Goal: Connect with others: Connect with others

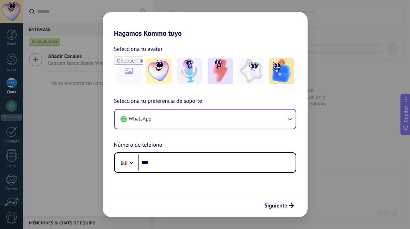
click at [245, 120] on button "WhatsApp" at bounding box center [205, 119] width 181 height 19
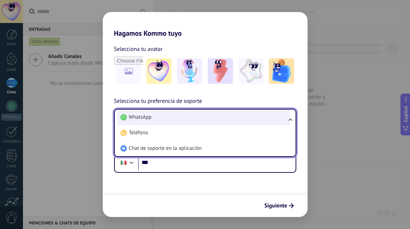
click at [243, 120] on li "WhatsApp" at bounding box center [204, 118] width 172 height 16
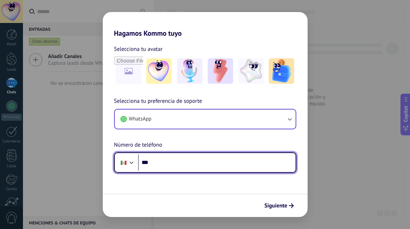
click at [193, 162] on input "***" at bounding box center [217, 162] width 158 height 16
type input "**********"
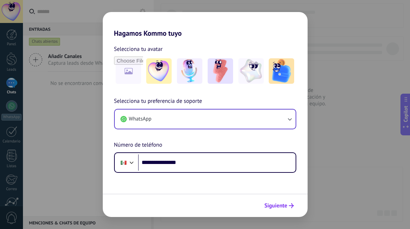
click at [292, 201] on button "Siguiente" at bounding box center [279, 206] width 36 height 12
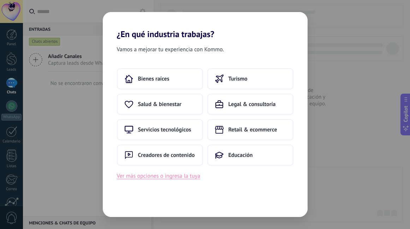
click at [198, 176] on button "Ver más opciones o ingresa la tuya" at bounding box center [158, 175] width 83 height 9
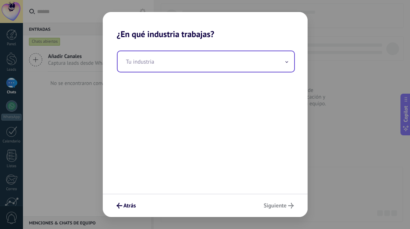
click at [194, 61] on input "text" at bounding box center [206, 61] width 177 height 20
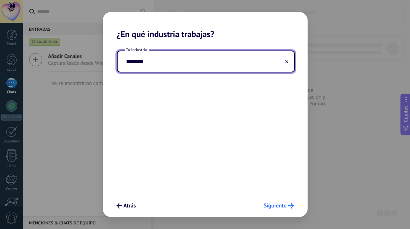
type input "********"
click at [286, 201] on button "Siguiente" at bounding box center [279, 206] width 36 height 12
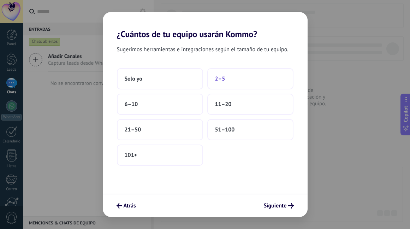
click at [222, 77] on span "2–5" at bounding box center [220, 78] width 10 height 7
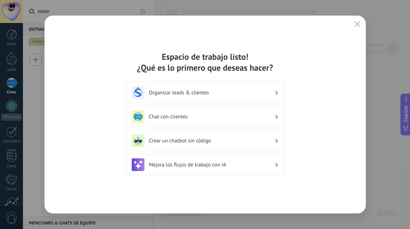
click at [261, 116] on h3 "Chat con clientes" at bounding box center [211, 116] width 125 height 7
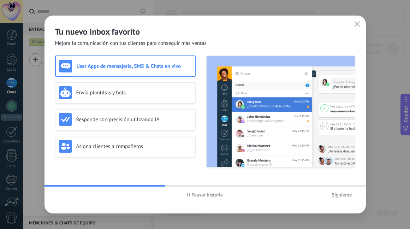
click at [344, 196] on span "Siguiente" at bounding box center [342, 194] width 20 height 5
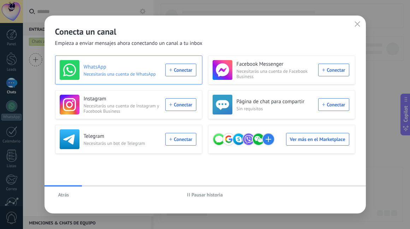
click at [187, 71] on div "WhatsApp Necesitarás una cuenta de WhatsApp Conectar" at bounding box center [128, 70] width 137 height 20
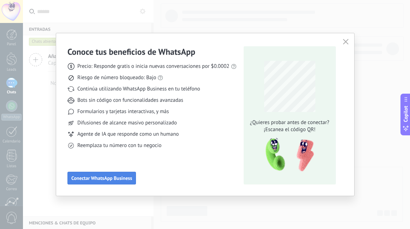
click at [127, 176] on span "Conectar WhatsApp Business" at bounding box center [101, 178] width 61 height 5
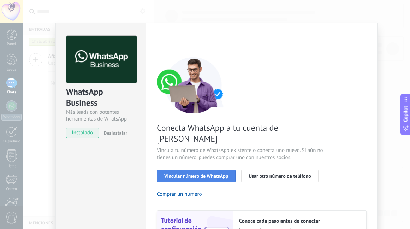
click at [207, 173] on span "Vincular número de WhatsApp" at bounding box center [196, 175] width 64 height 5
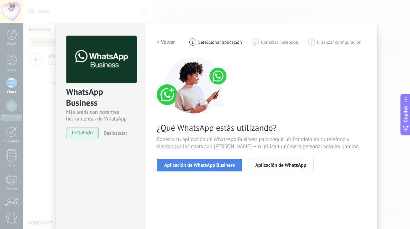
click at [215, 163] on span "Aplicación de WhatsApp Business" at bounding box center [199, 165] width 71 height 5
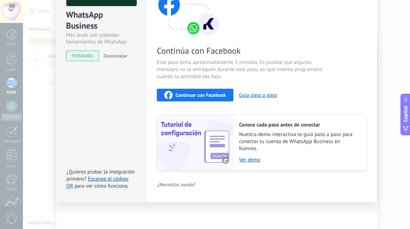
scroll to position [77, 0]
click at [88, 59] on span "instalado" at bounding box center [82, 56] width 32 height 11
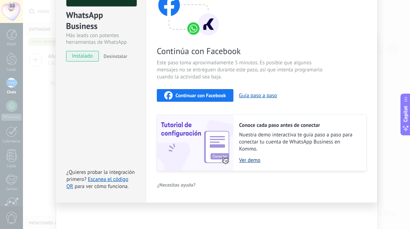
click at [249, 161] on link "Ver demo" at bounding box center [299, 160] width 120 height 7
click at [216, 97] on span "Continuar con Facebook" at bounding box center [201, 95] width 51 height 5
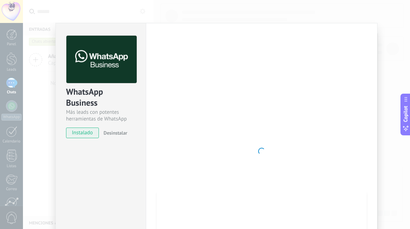
scroll to position [0, 0]
